Goal: Information Seeking & Learning: Find specific fact

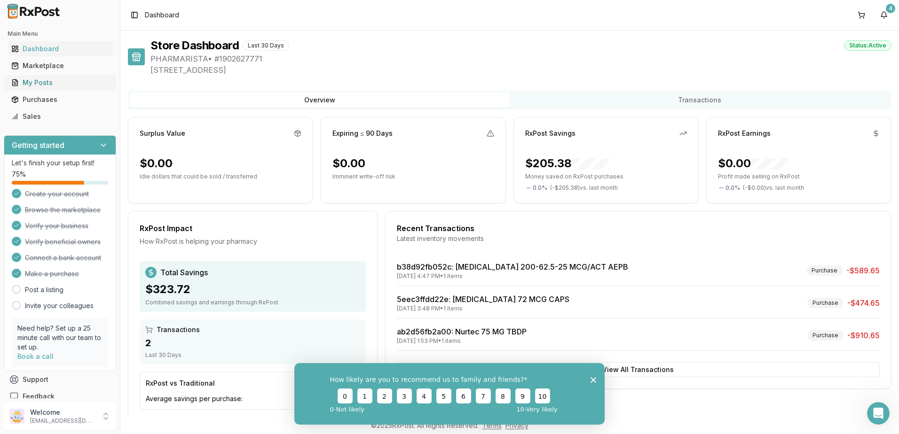
drag, startPoint x: 0, startPoint y: 0, endPoint x: 49, endPoint y: 87, distance: 99.8
click at [49, 87] on div "My Posts" at bounding box center [59, 82] width 97 height 9
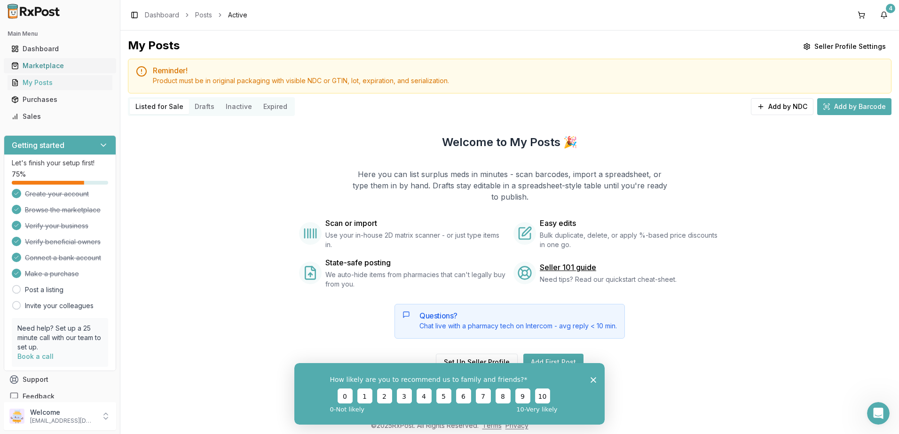
click at [60, 67] on div "Marketplace" at bounding box center [59, 65] width 97 height 9
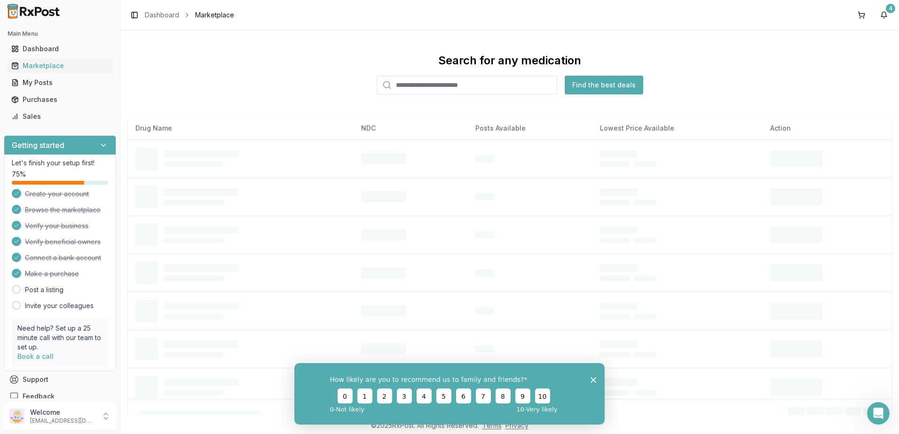
drag, startPoint x: 414, startPoint y: 87, endPoint x: 404, endPoint y: 86, distance: 9.5
click at [413, 87] on input "search" at bounding box center [467, 85] width 181 height 19
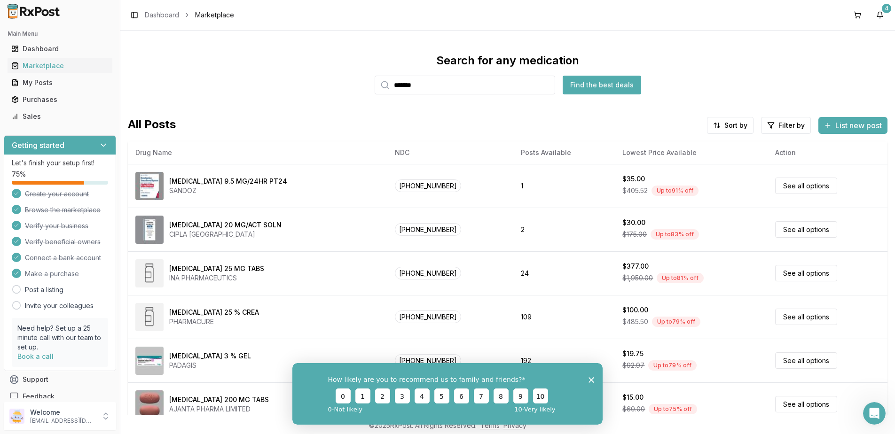
type input "*******"
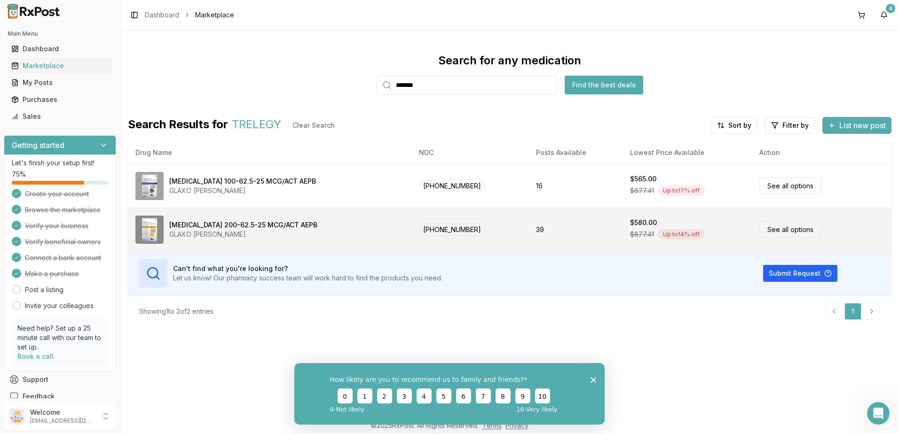
click at [439, 244] on td "[PHONE_NUMBER]" at bounding box center [469, 230] width 117 height 44
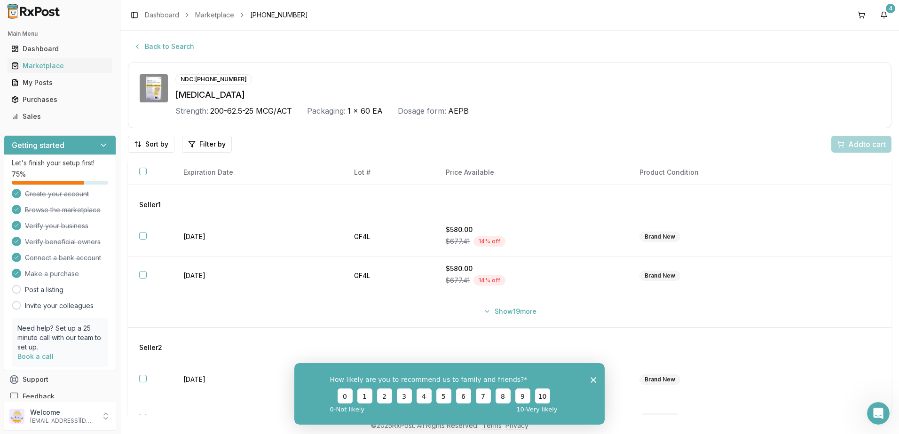
drag, startPoint x: 593, startPoint y: 379, endPoint x: 890, endPoint y: 739, distance: 466.6
click at [593, 379] on icon "Close survey" at bounding box center [594, 380] width 6 height 6
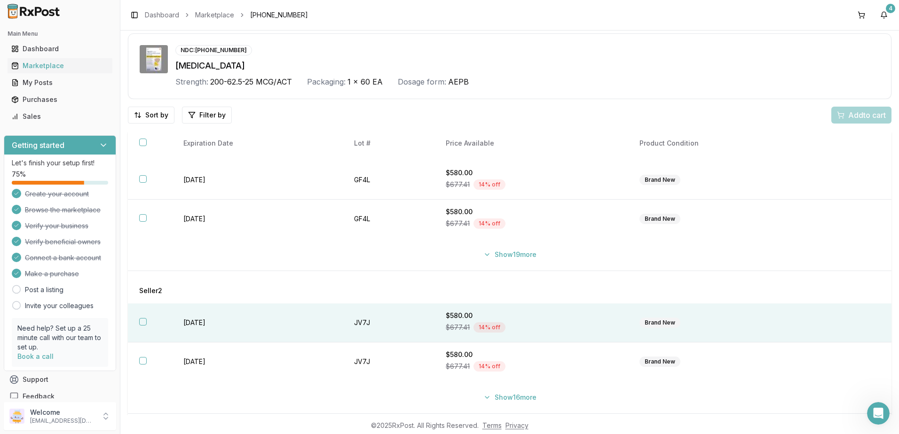
scroll to position [60, 0]
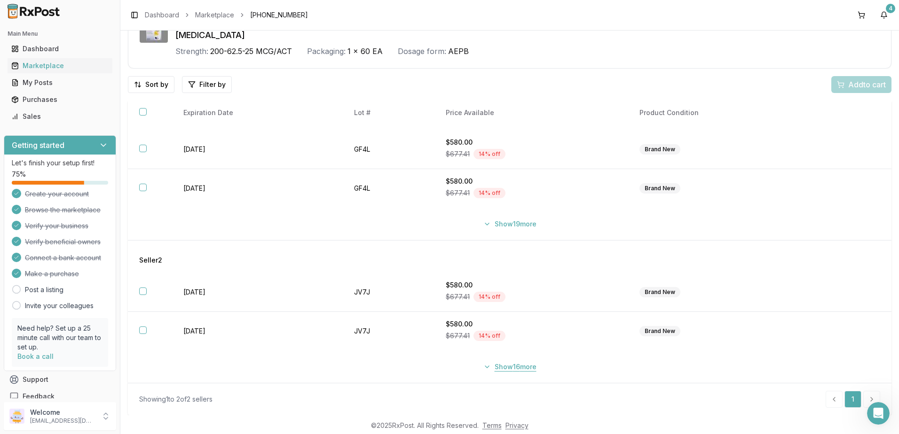
click at [522, 365] on button "Show 16 more" at bounding box center [510, 367] width 64 height 17
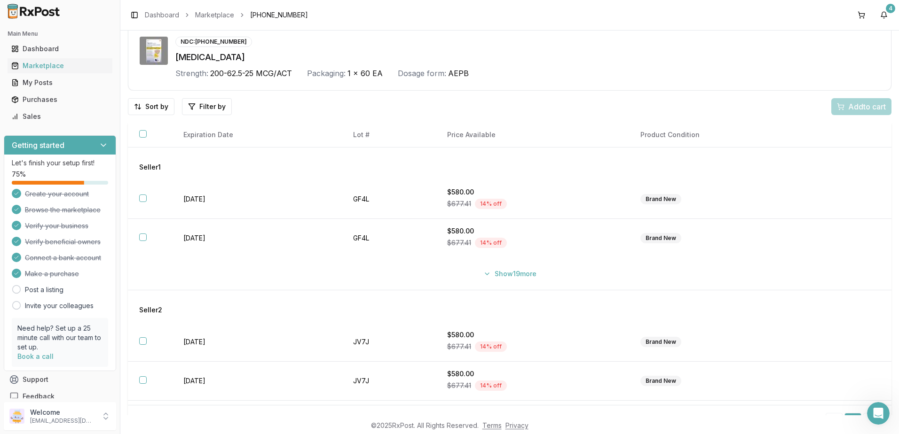
scroll to position [0, 0]
